Goal: Task Accomplishment & Management: Use online tool/utility

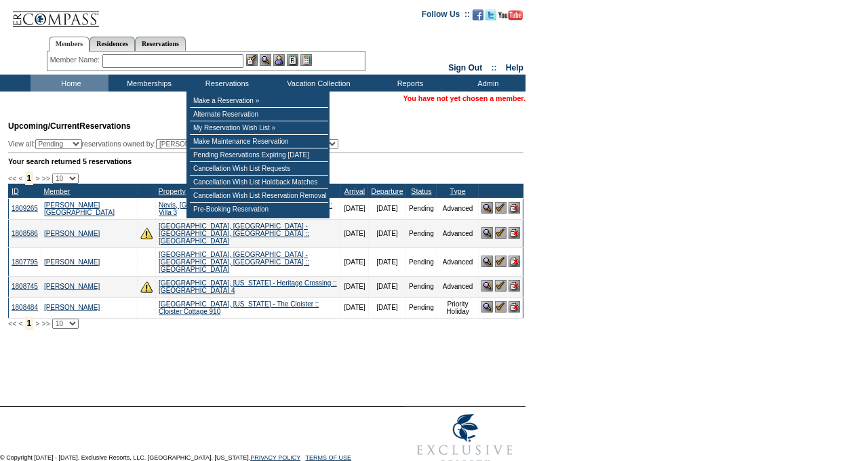
click at [145, 63] on input "text" at bounding box center [172, 61] width 141 height 14
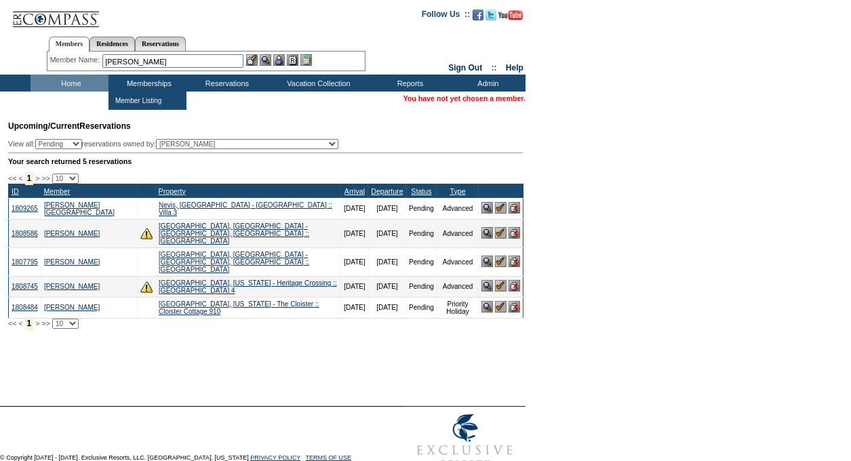
click at [170, 62] on input "[PERSON_NAME]" at bounding box center [172, 61] width 141 height 14
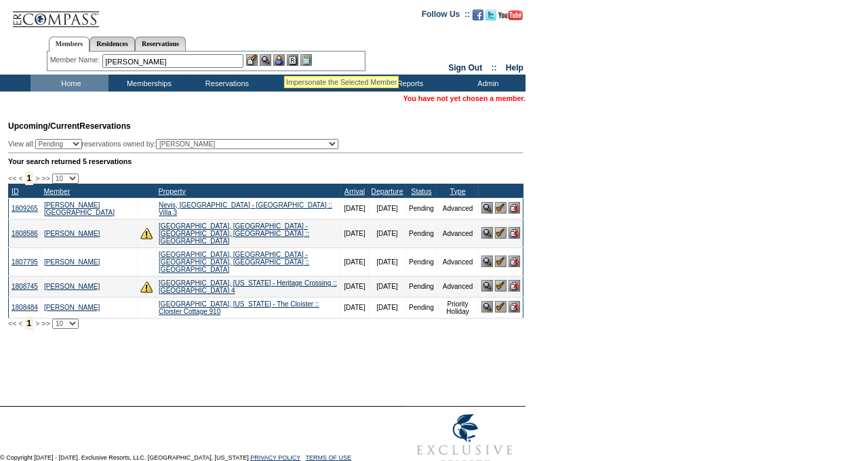
type input "[PERSON_NAME]"
click at [284, 60] on img at bounding box center [279, 60] width 12 height 12
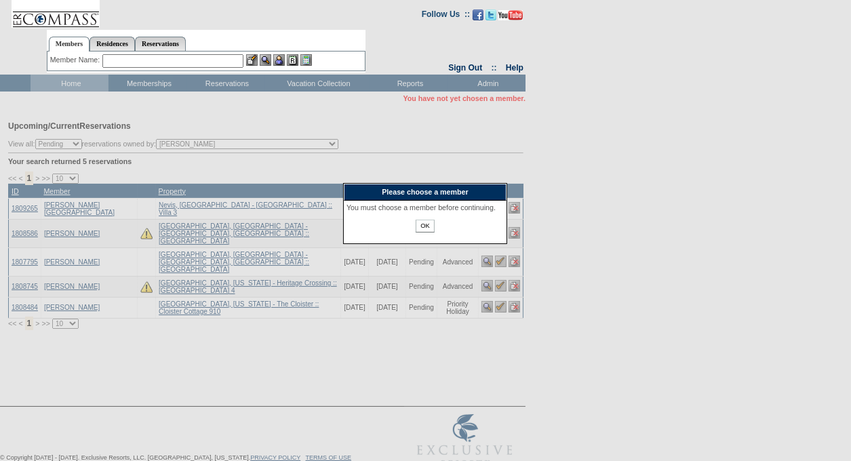
click at [428, 233] on input "OK" at bounding box center [425, 226] width 18 height 13
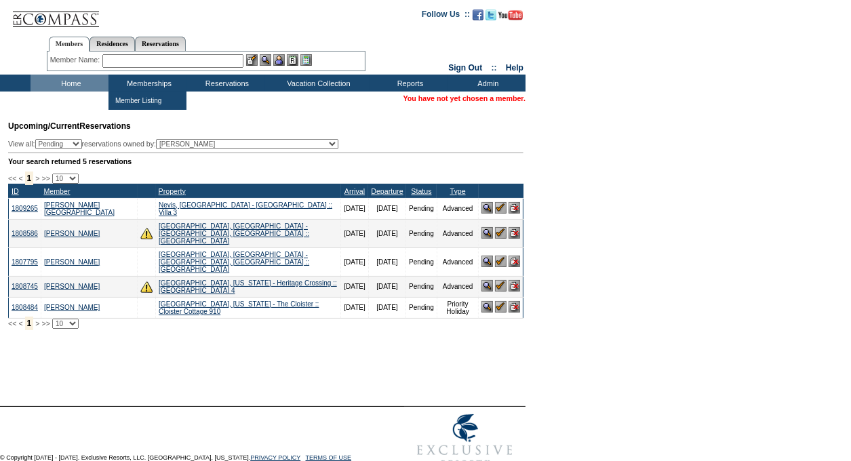
click at [130, 60] on input "text" at bounding box center [172, 61] width 141 height 14
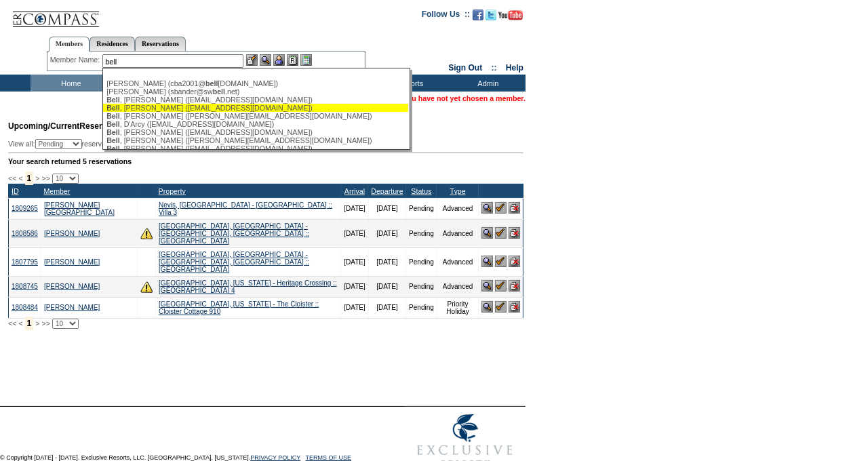
click at [153, 109] on div "[PERSON_NAME] ([EMAIL_ADDRESS][DOMAIN_NAME])" at bounding box center [255, 108] width 298 height 8
type input "[PERSON_NAME] ([EMAIL_ADDRESS][DOMAIN_NAME])"
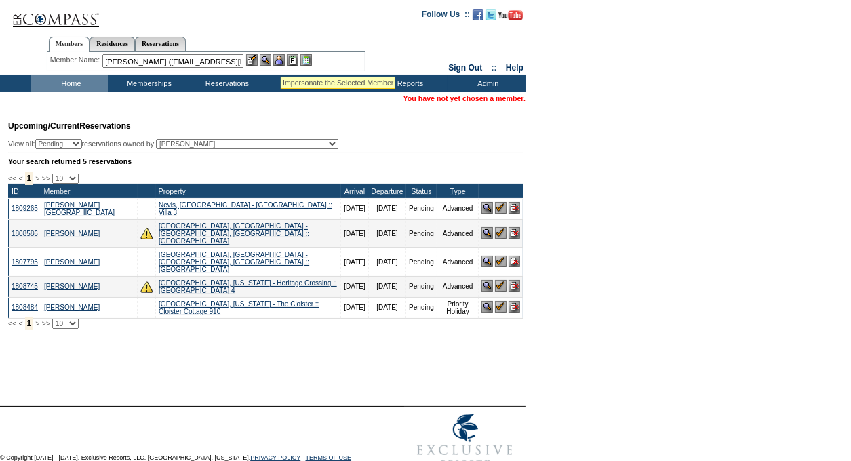
click at [283, 60] on img at bounding box center [279, 60] width 12 height 12
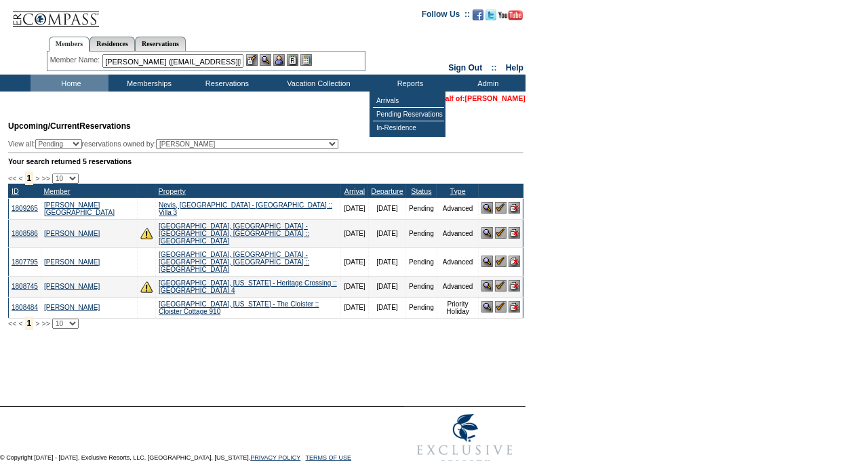
click at [511, 97] on link "[PERSON_NAME]" at bounding box center [495, 98] width 60 height 8
